Goal: Navigation & Orientation: Find specific page/section

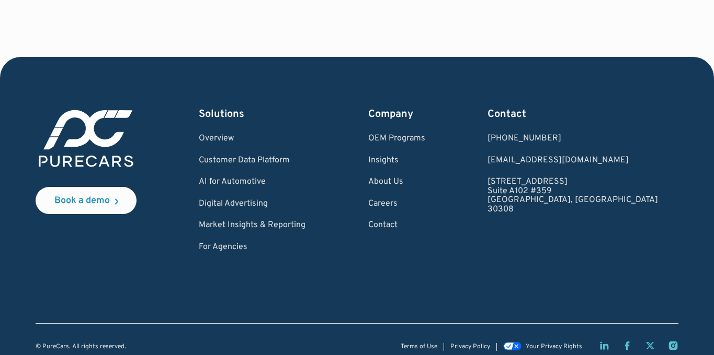
scroll to position [501, 0]
